Goal: Download file/media

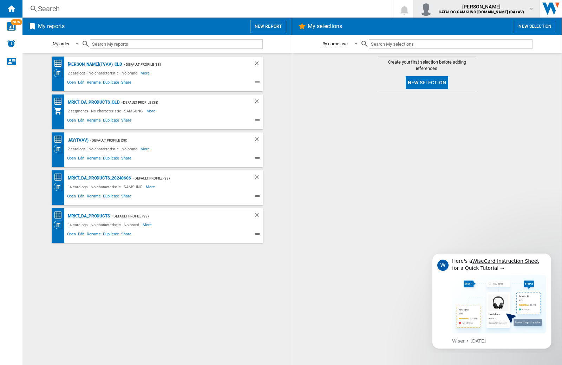
click at [433, 9] on img "button" at bounding box center [426, 9] width 14 height 14
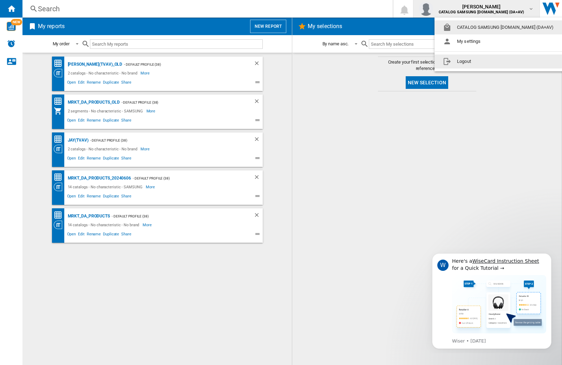
click at [489, 61] on button "Logout" at bounding box center [499, 61] width 130 height 14
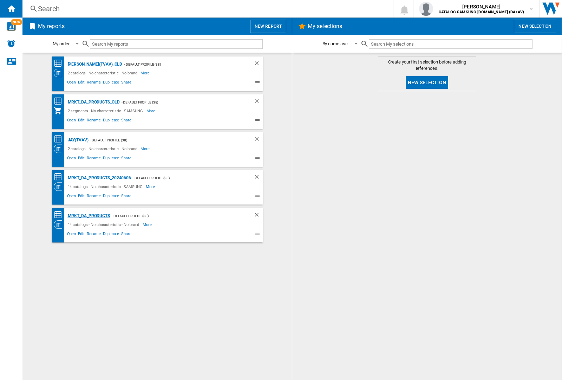
click at [89, 216] on div "MRKT_DA_PRODUCTS" at bounding box center [88, 216] width 44 height 9
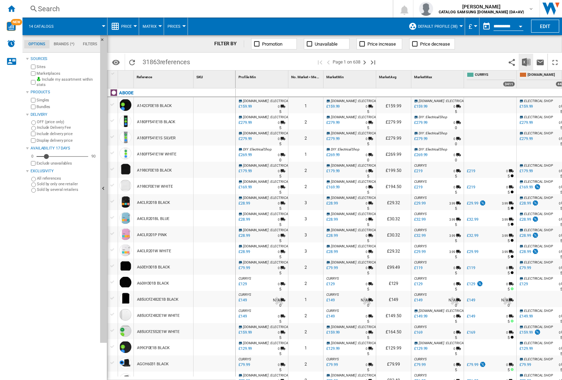
click at [526, 61] on img "Download in Excel" at bounding box center [526, 62] width 8 height 8
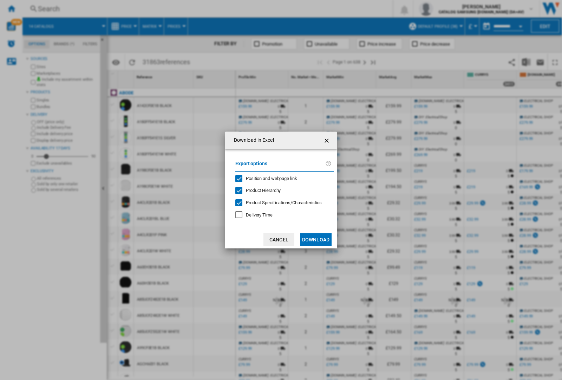
click at [267, 178] on span "Position and webpage link" at bounding box center [271, 178] width 51 height 5
click at [316, 240] on button "Download" at bounding box center [316, 240] width 32 height 13
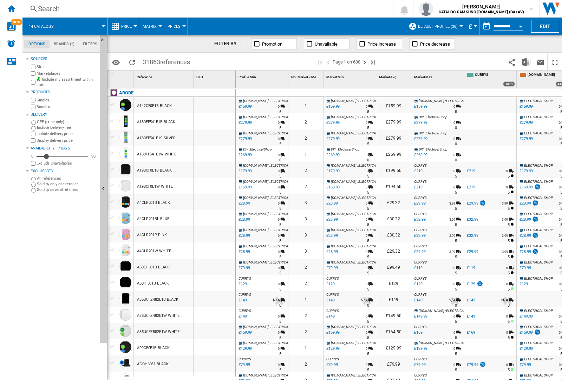
click at [219, 120] on div at bounding box center [215, 121] width 42 height 16
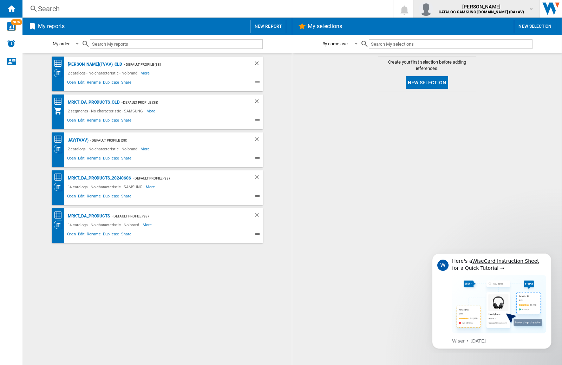
click at [433, 9] on img "button" at bounding box center [426, 9] width 14 height 14
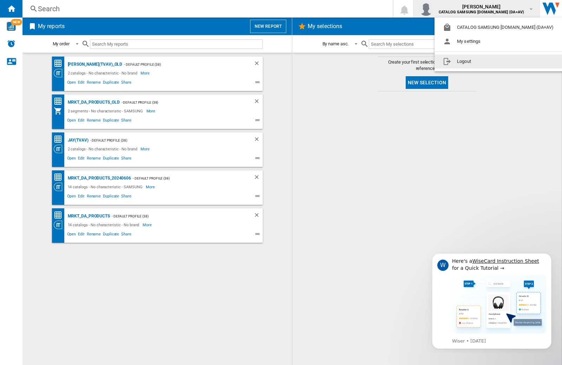
click at [489, 61] on button "Logout" at bounding box center [499, 61] width 130 height 14
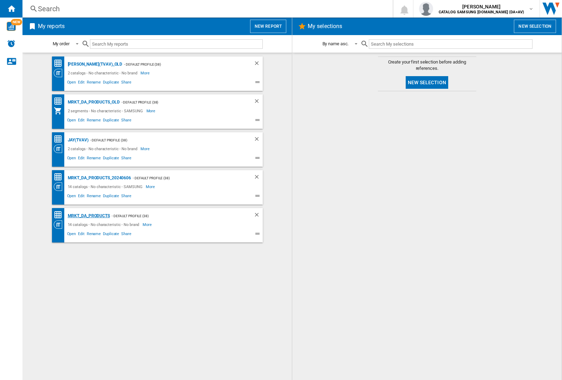
click at [89, 216] on div "MRKT_DA_PRODUCTS" at bounding box center [88, 216] width 44 height 9
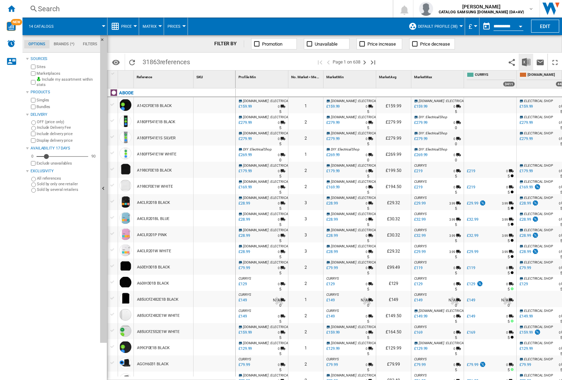
click at [526, 61] on img "Download in Excel" at bounding box center [526, 62] width 8 height 8
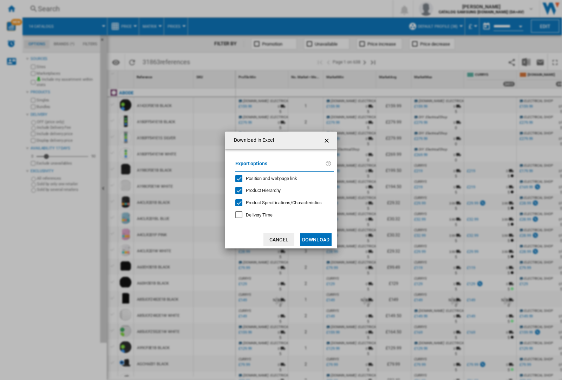
click at [267, 178] on span "Position and webpage link" at bounding box center [271, 178] width 51 height 5
click at [316, 240] on button "Download" at bounding box center [316, 240] width 32 height 13
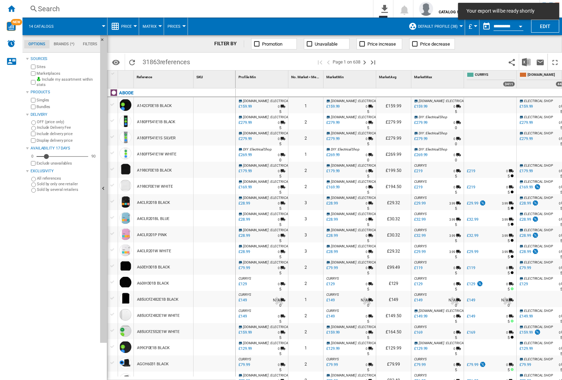
click at [219, 120] on div at bounding box center [215, 121] width 42 height 16
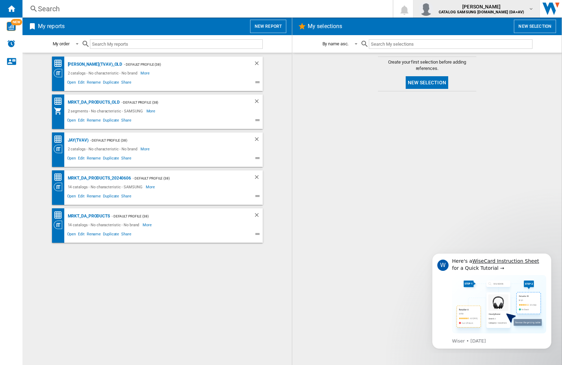
click at [433, 9] on img "button" at bounding box center [426, 9] width 14 height 14
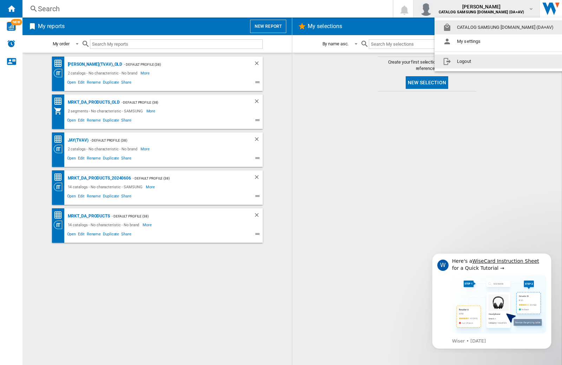
click at [489, 61] on button "Logout" at bounding box center [499, 61] width 130 height 14
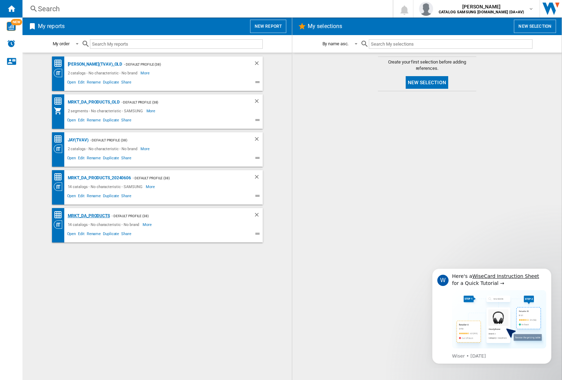
click at [89, 216] on div "MRKT_DA_PRODUCTS" at bounding box center [88, 216] width 44 height 9
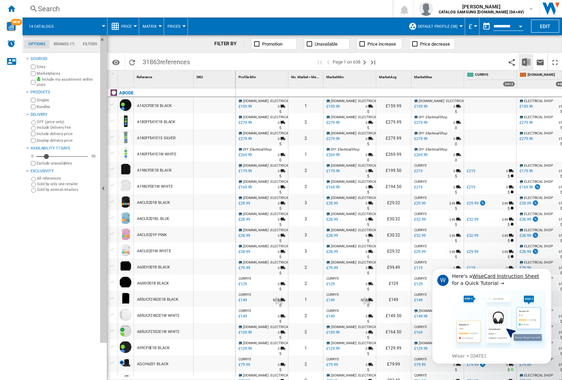
click at [526, 61] on img "Download in Excel" at bounding box center [526, 62] width 8 height 8
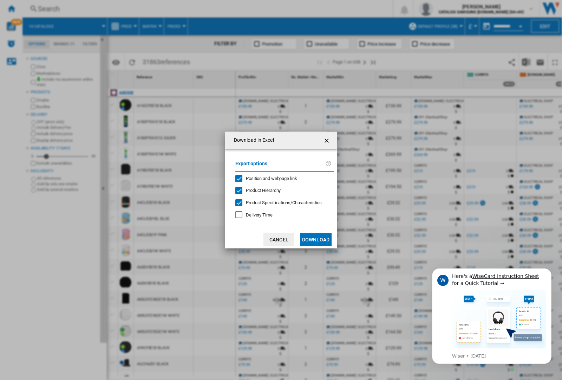
click at [267, 178] on span "Position and webpage link" at bounding box center [271, 178] width 51 height 5
click at [316, 240] on button "Download" at bounding box center [316, 240] width 32 height 13
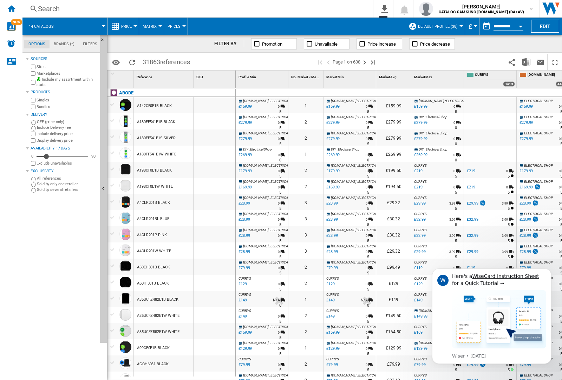
click at [219, 120] on div at bounding box center [215, 121] width 42 height 16
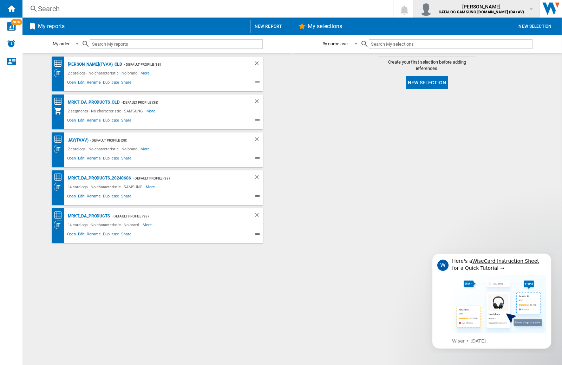
click at [433, 9] on img "button" at bounding box center [426, 9] width 14 height 14
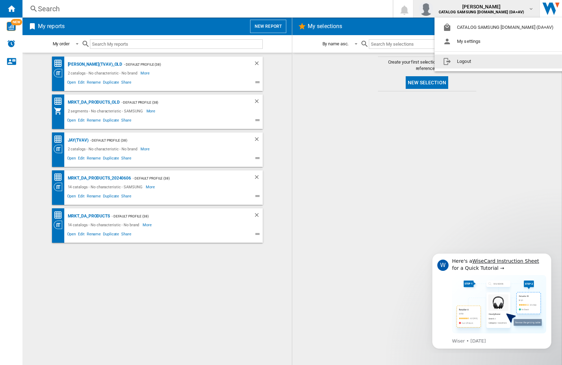
click at [489, 61] on button "Logout" at bounding box center [499, 61] width 130 height 14
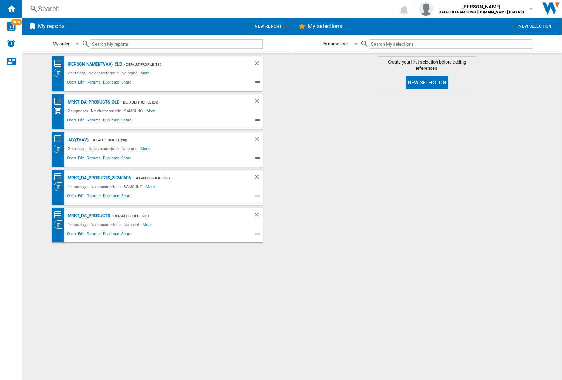
click at [89, 216] on div "MRKT_DA_PRODUCTS" at bounding box center [88, 216] width 44 height 9
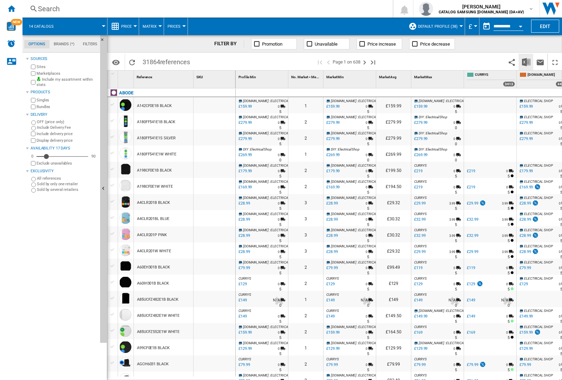
click at [526, 61] on img "Download in Excel" at bounding box center [526, 62] width 8 height 8
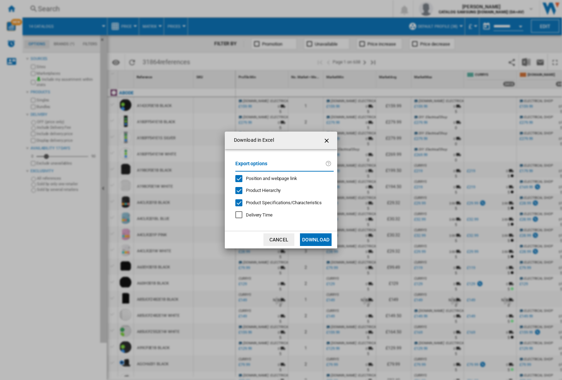
click at [267, 178] on span "Position and webpage link" at bounding box center [271, 178] width 51 height 5
click at [316, 240] on button "Download" at bounding box center [316, 240] width 32 height 13
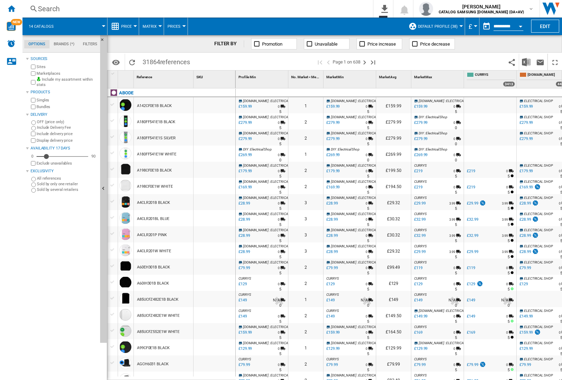
click at [219, 120] on div at bounding box center [215, 121] width 42 height 16
